Goal: Task Accomplishment & Management: Complete application form

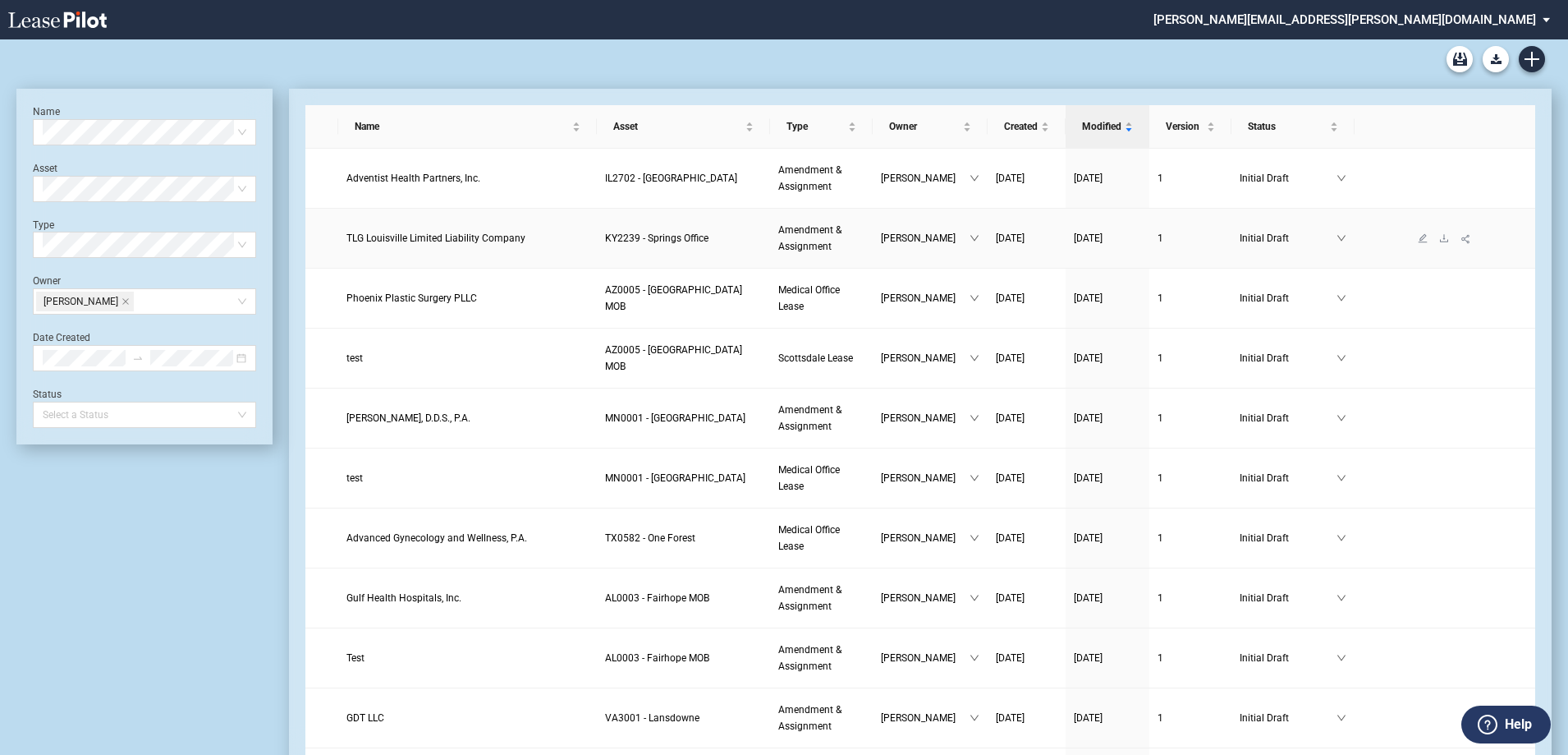
click at [480, 242] on span "TLG Louisville Limited Liability Company" at bounding box center [436, 238] width 179 height 11
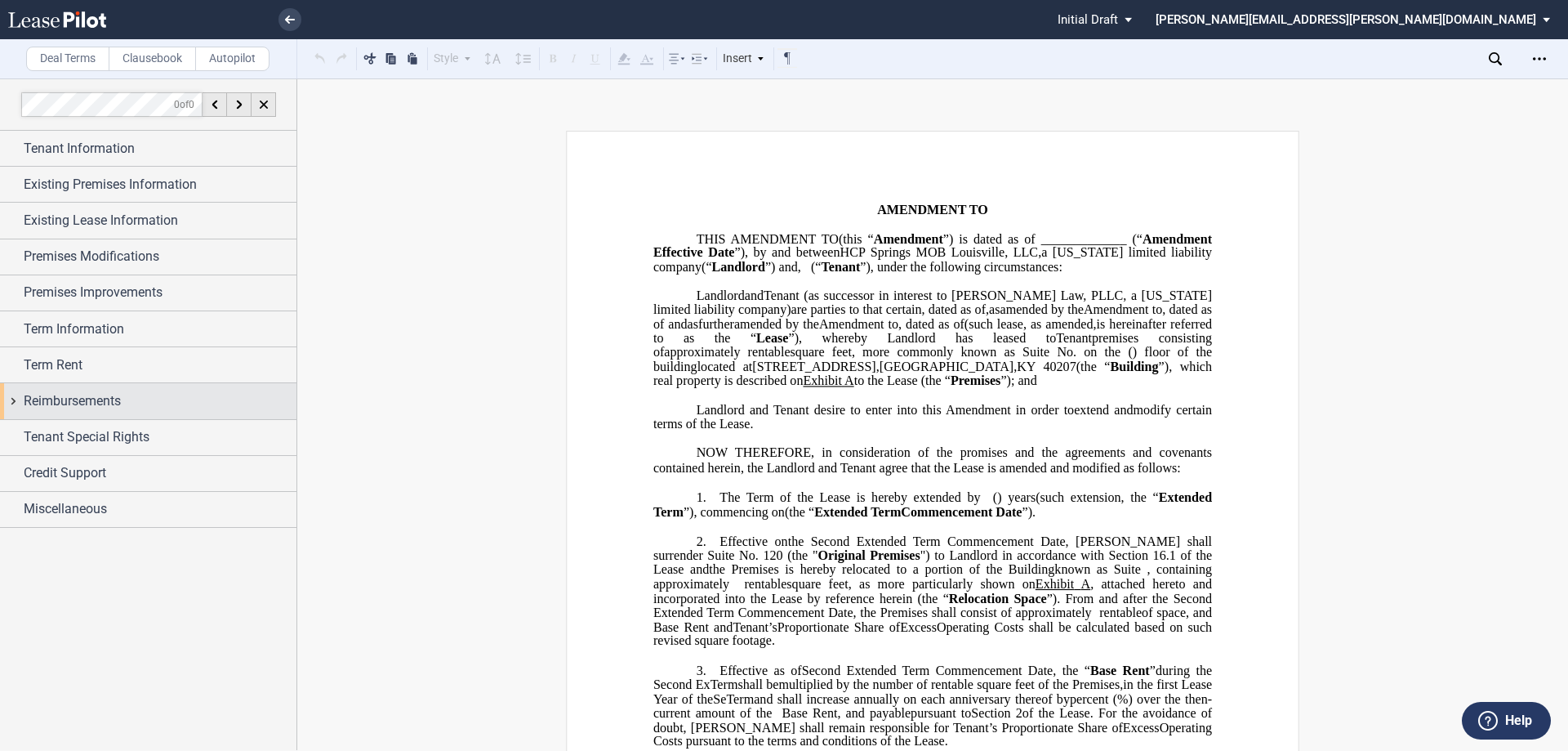
click at [150, 405] on div "Reimbursements" at bounding box center [160, 400] width 273 height 19
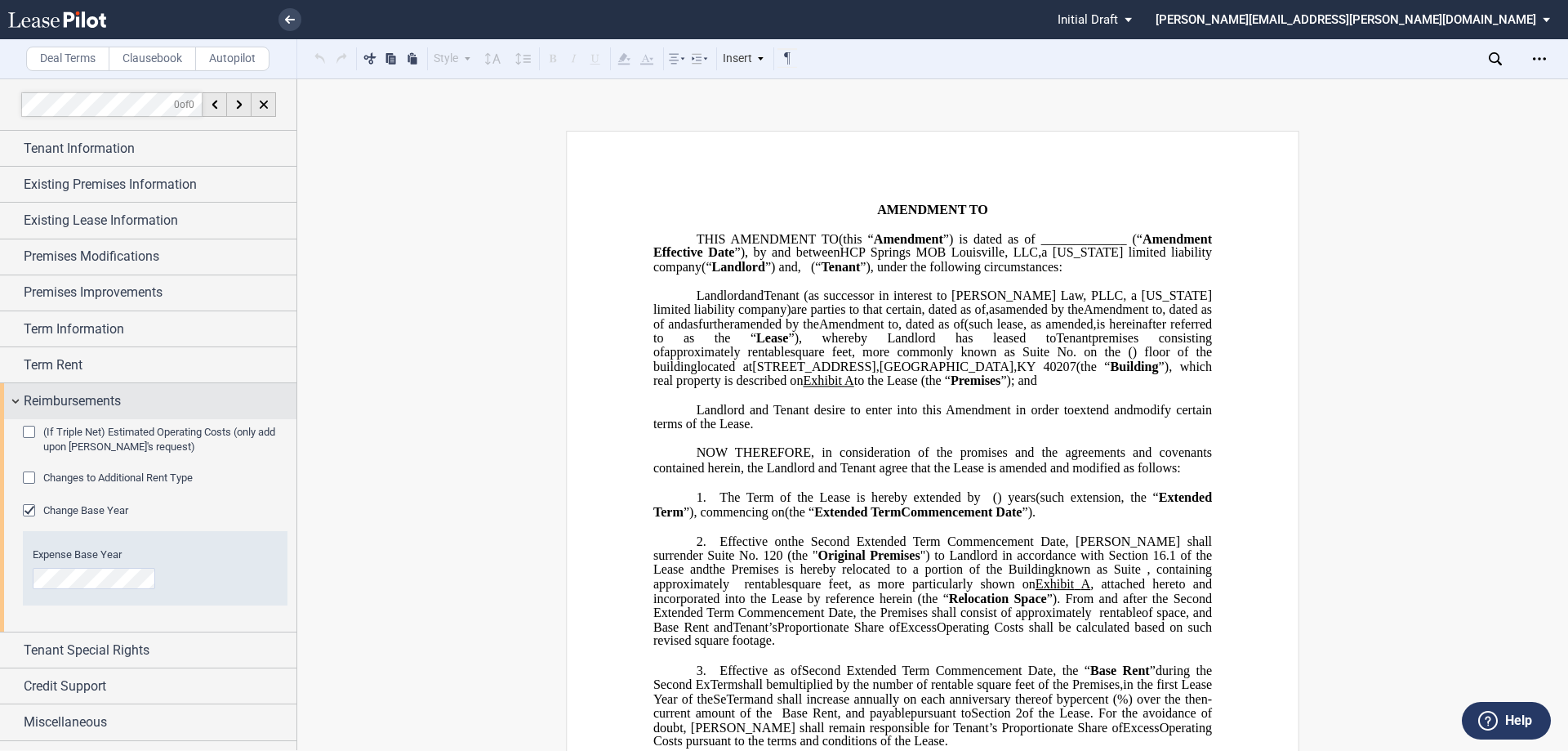
click at [152, 402] on div "Reimbursements" at bounding box center [160, 400] width 273 height 19
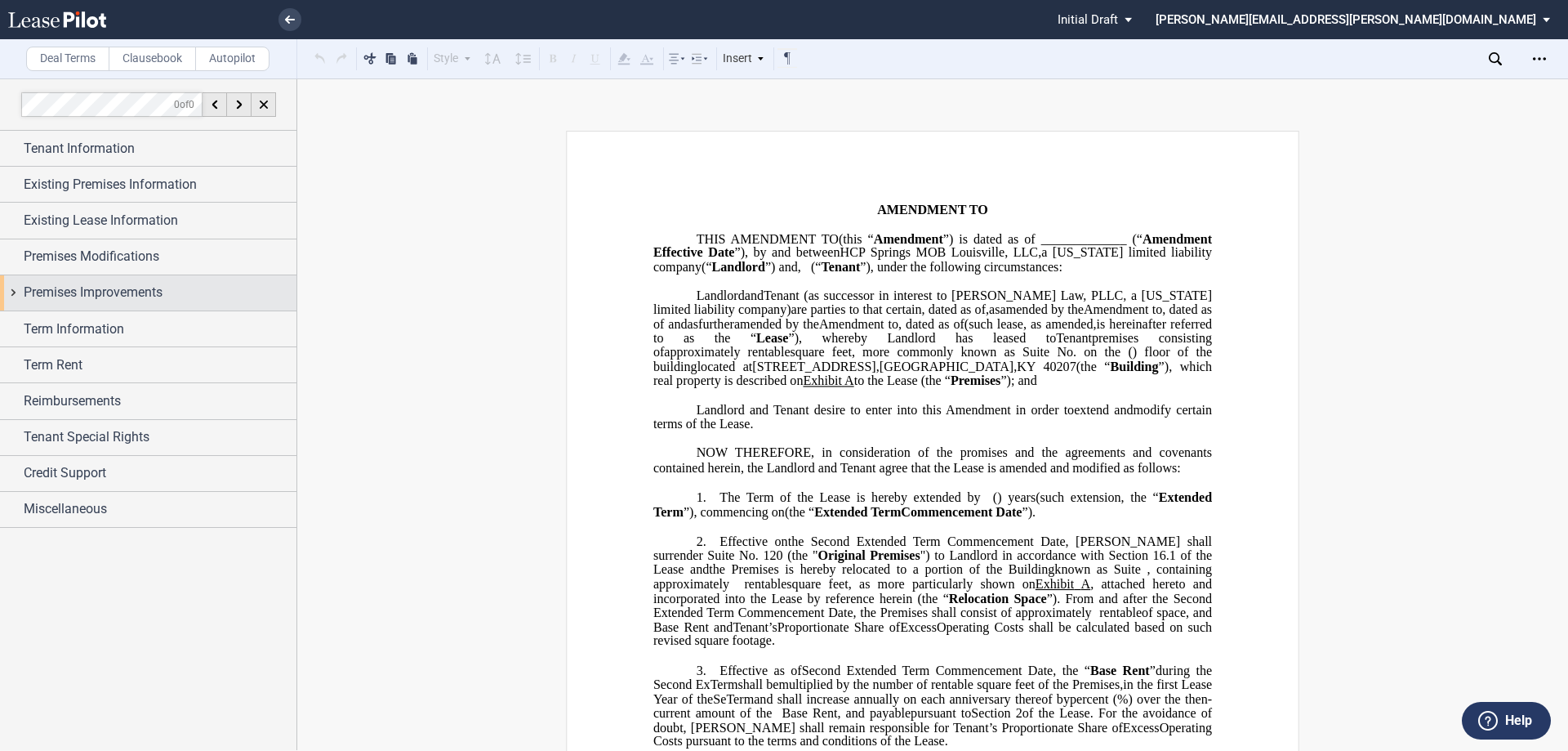
click at [149, 305] on div "Premises Improvements" at bounding box center [148, 292] width 296 height 35
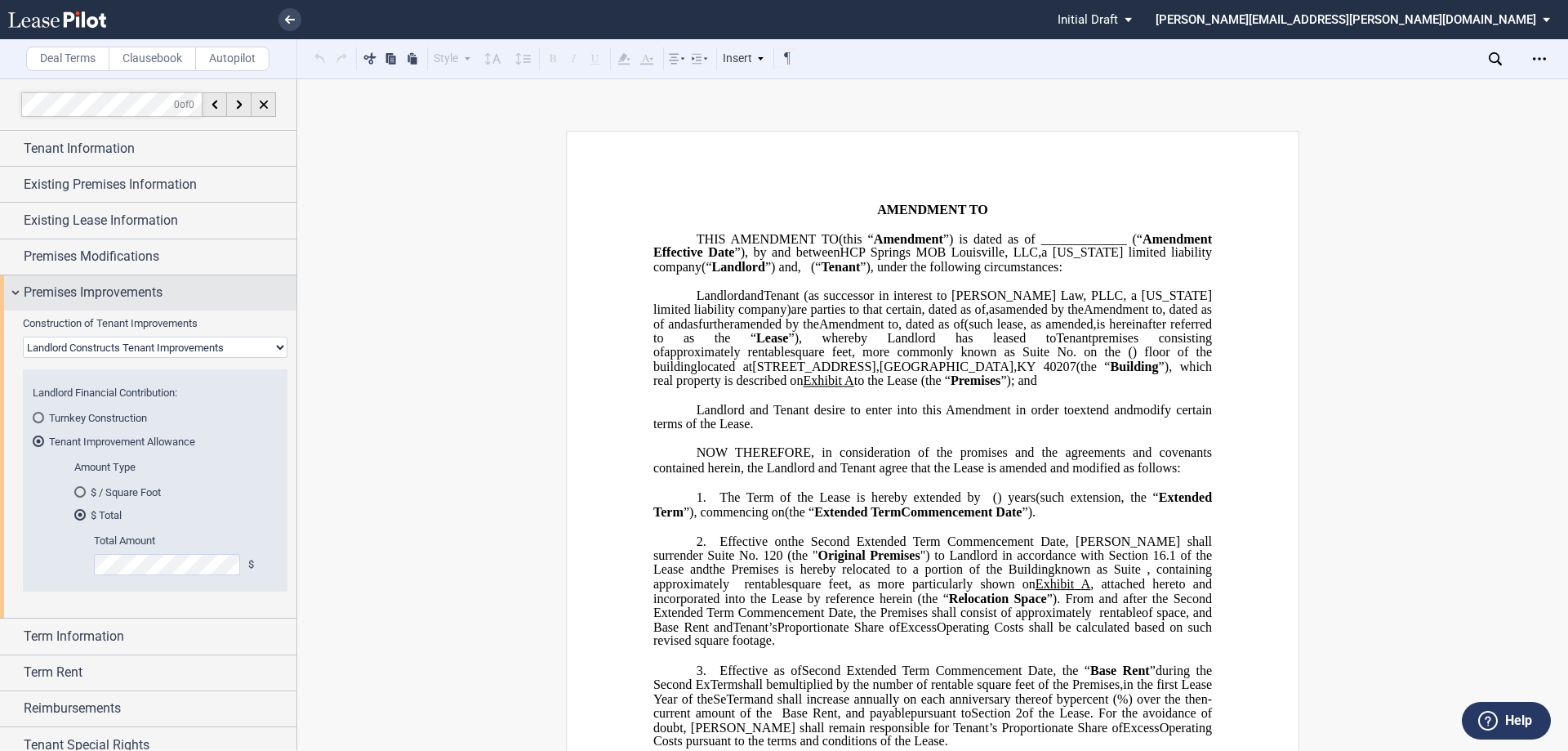
click at [148, 304] on div "Premises Improvements" at bounding box center [148, 292] width 296 height 35
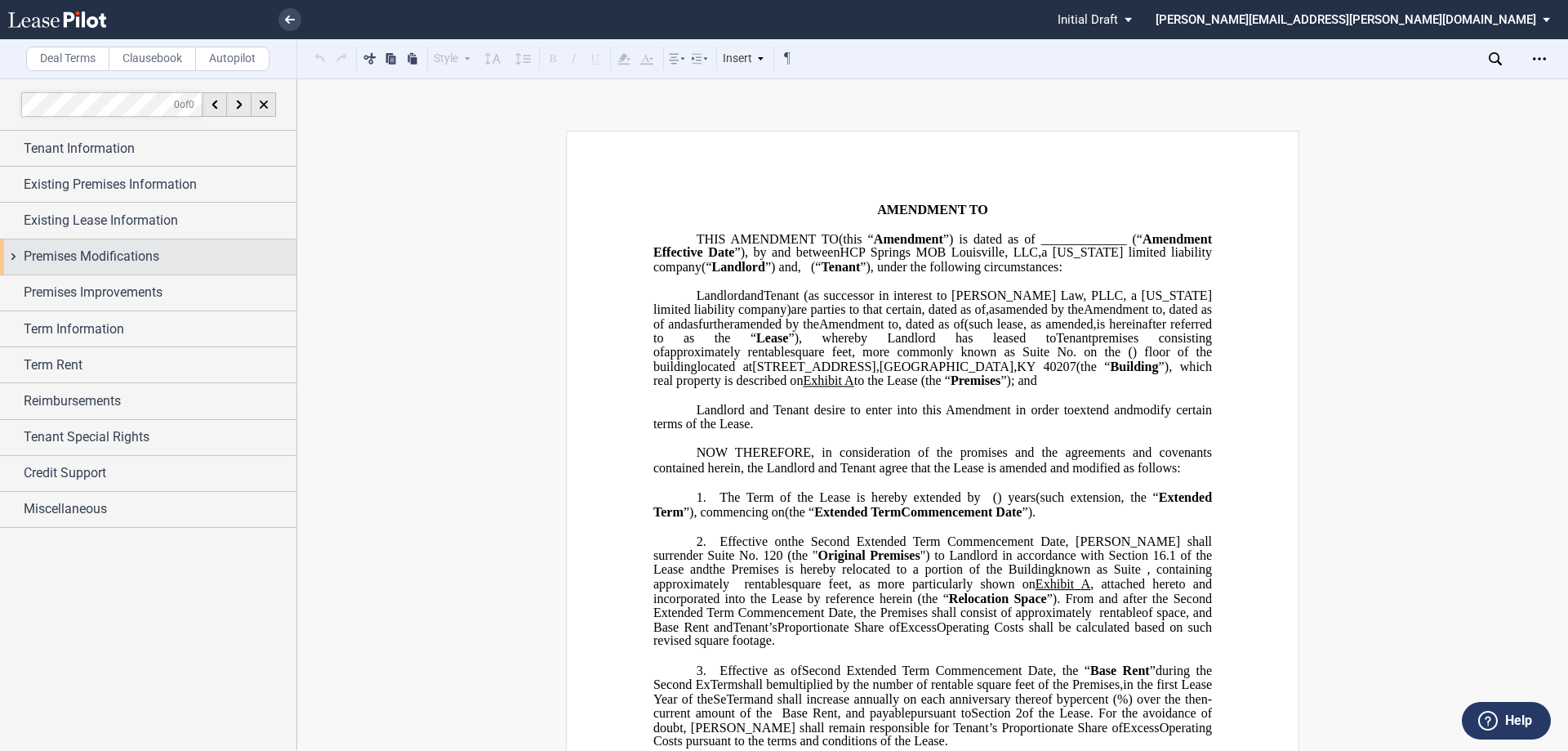
click at [134, 265] on span "Premises Modifications" at bounding box center [91, 256] width 136 height 19
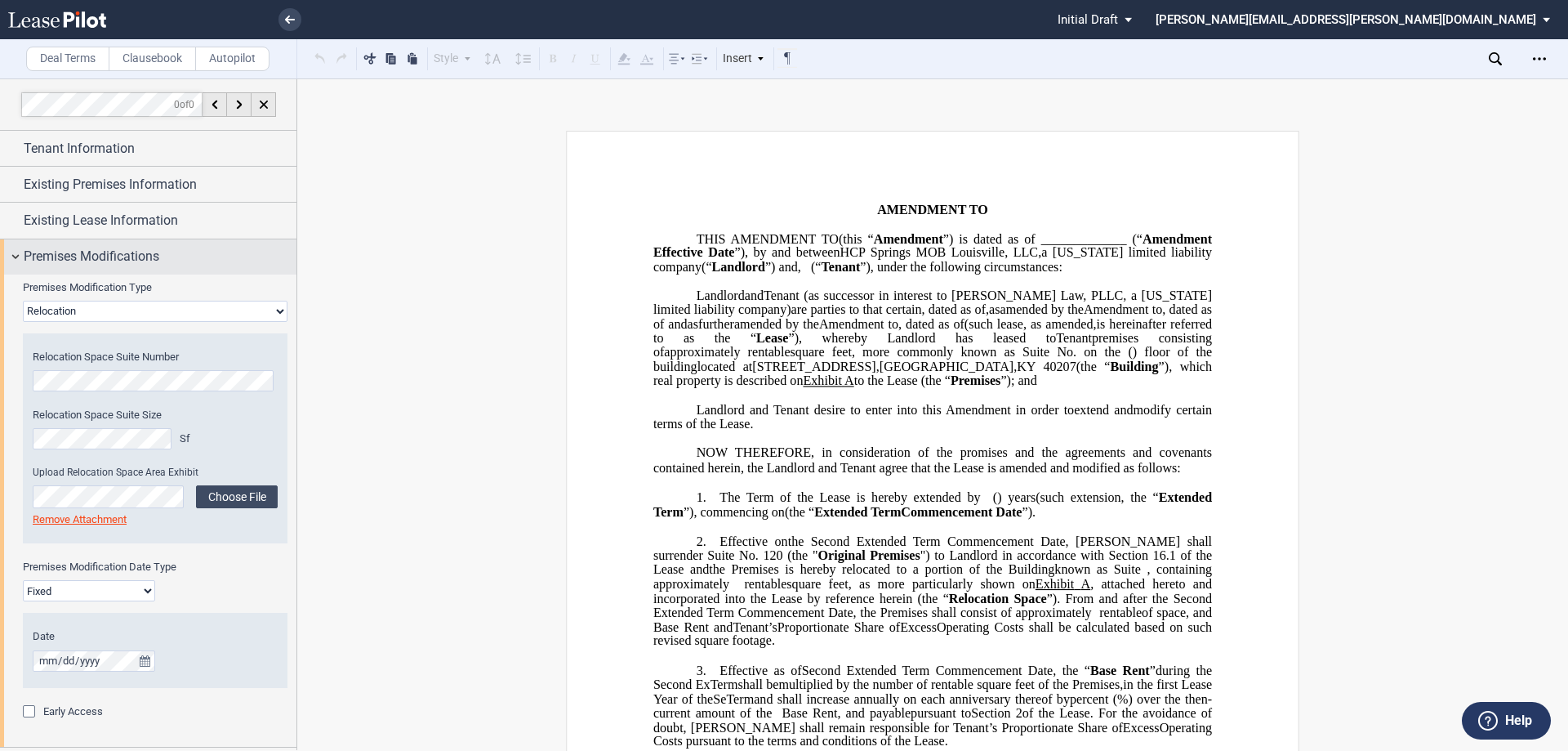
click at [134, 265] on span "Premises Modifications" at bounding box center [91, 256] width 136 height 19
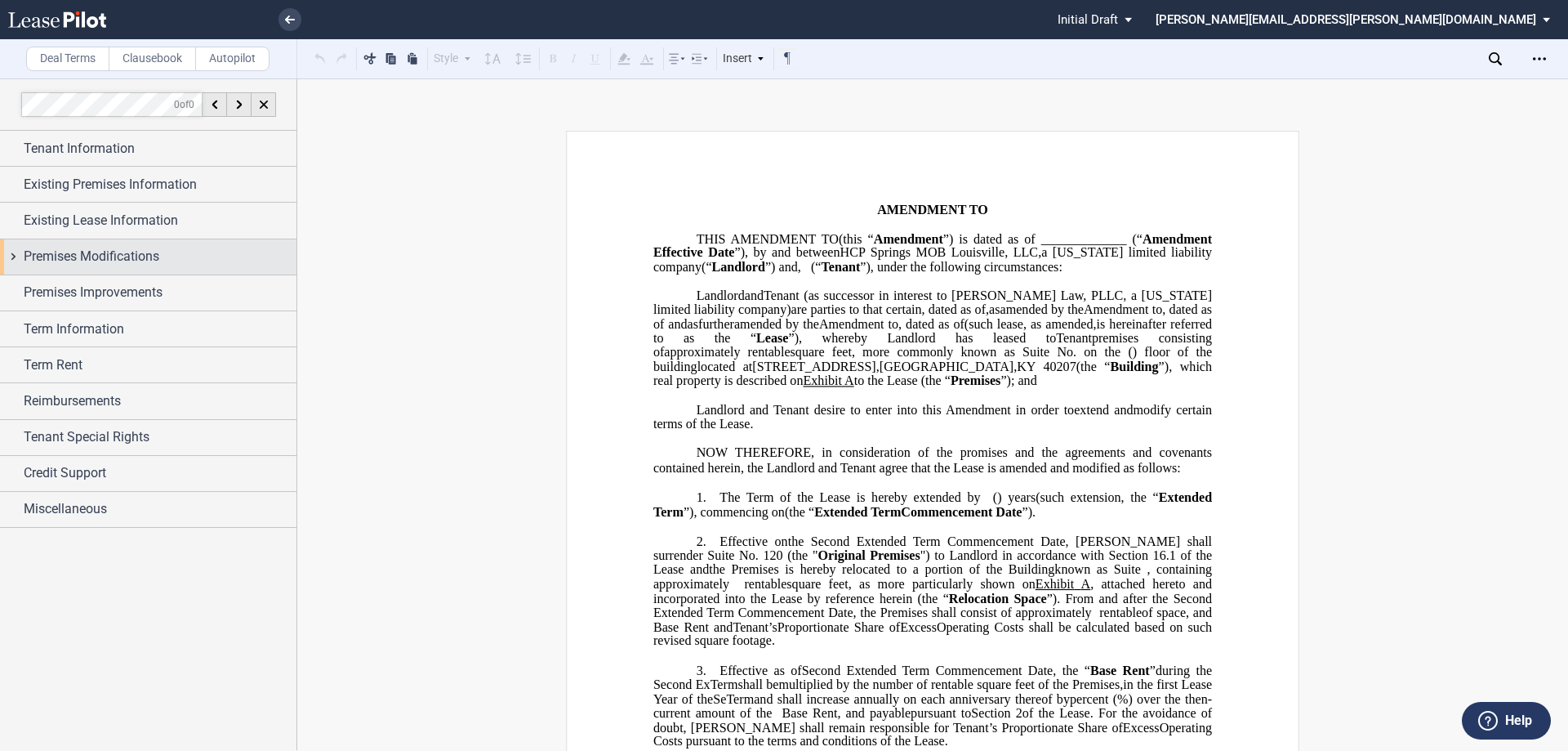
click at [134, 265] on span "Premises Modifications" at bounding box center [91, 256] width 136 height 19
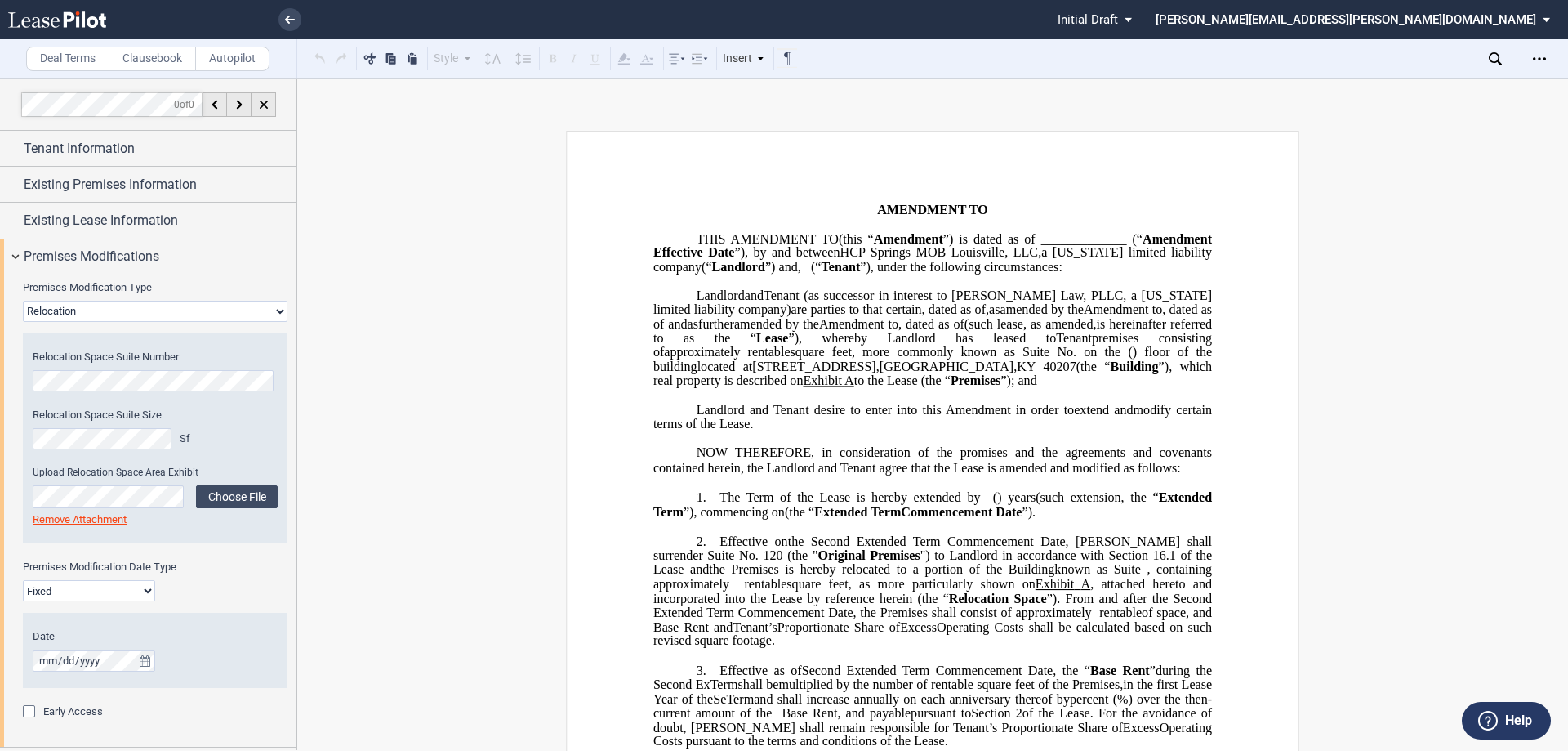
click at [148, 580] on select "Fixed Floating" at bounding box center [89, 590] width 132 height 21
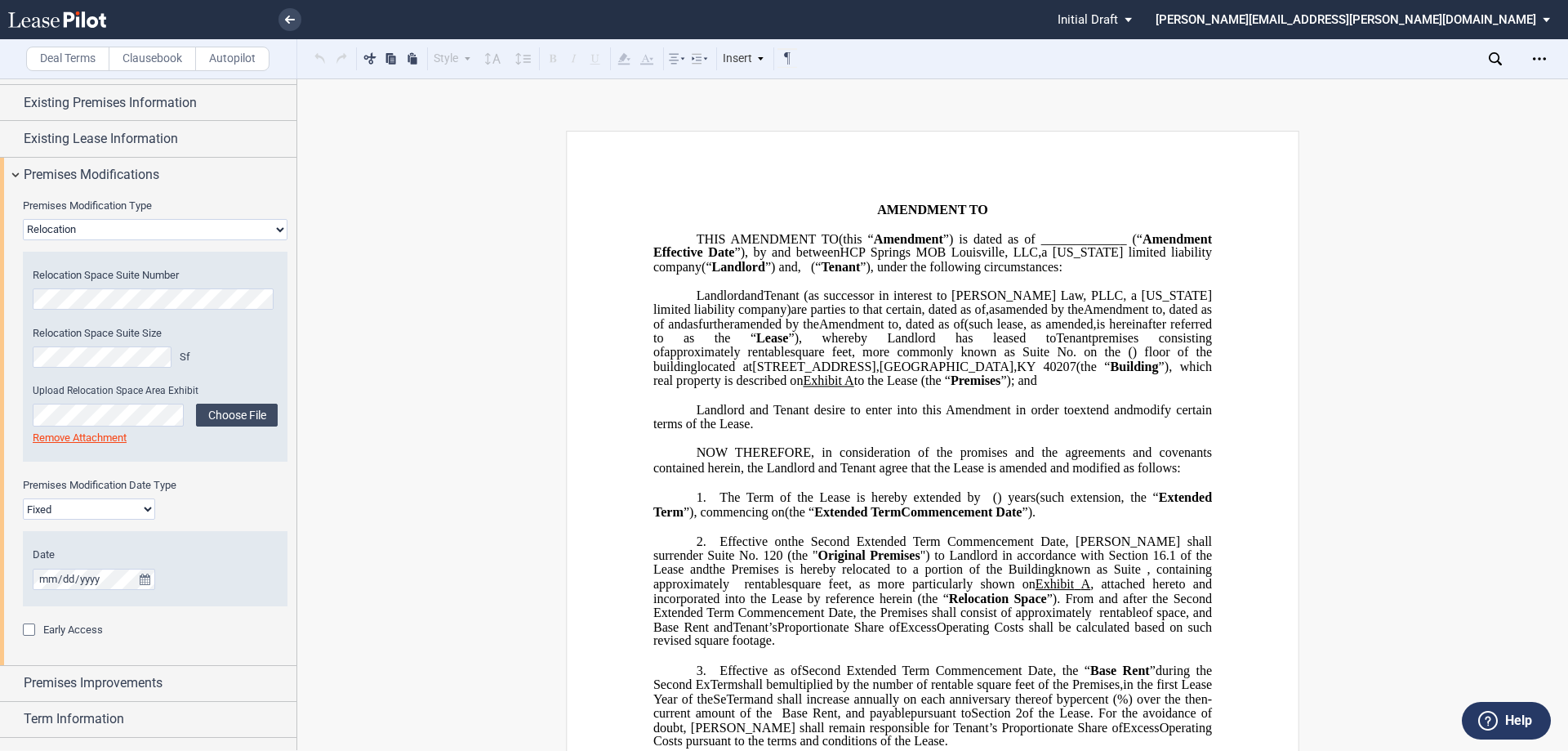
select select "floating"
click at [23, 498] on select "Fixed Floating" at bounding box center [89, 508] width 132 height 21
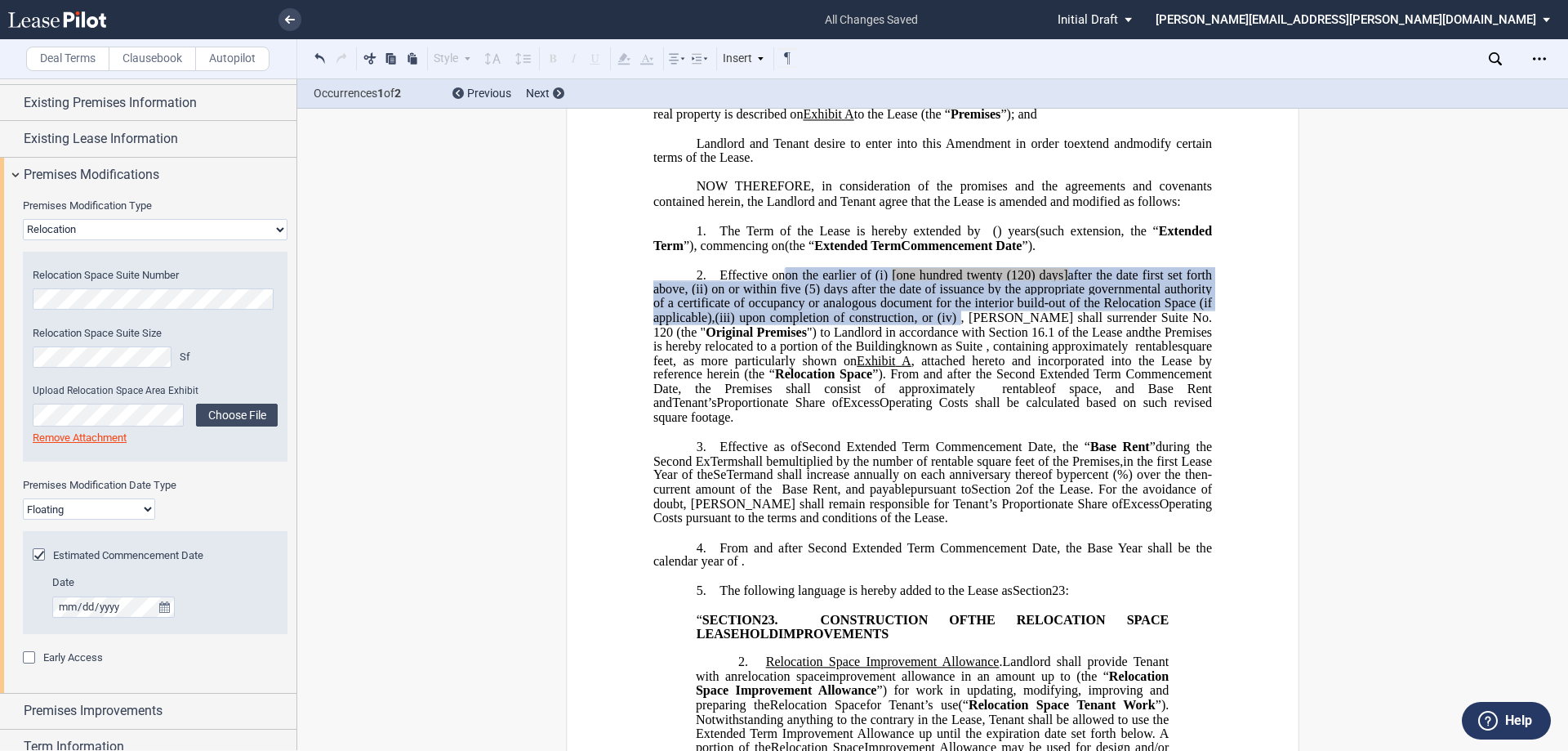
scroll to position [245, 0]
